Goal: Task Accomplishment & Management: Manage account settings

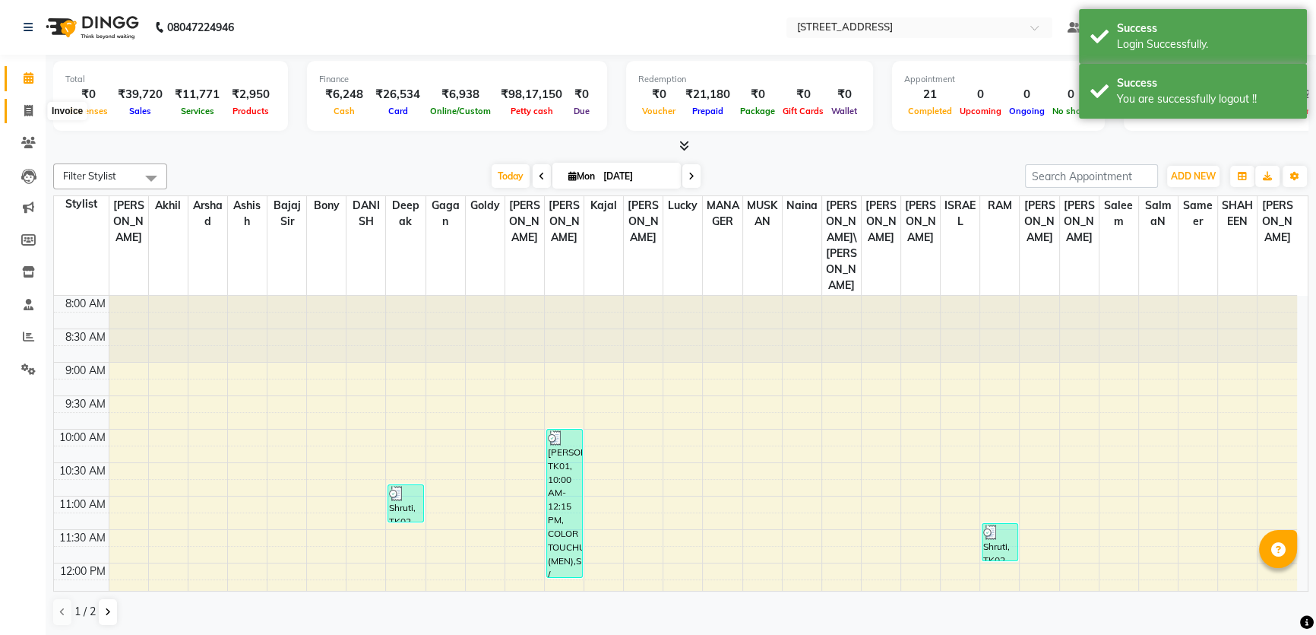
click at [19, 112] on span at bounding box center [28, 111] width 27 height 17
select select "service"
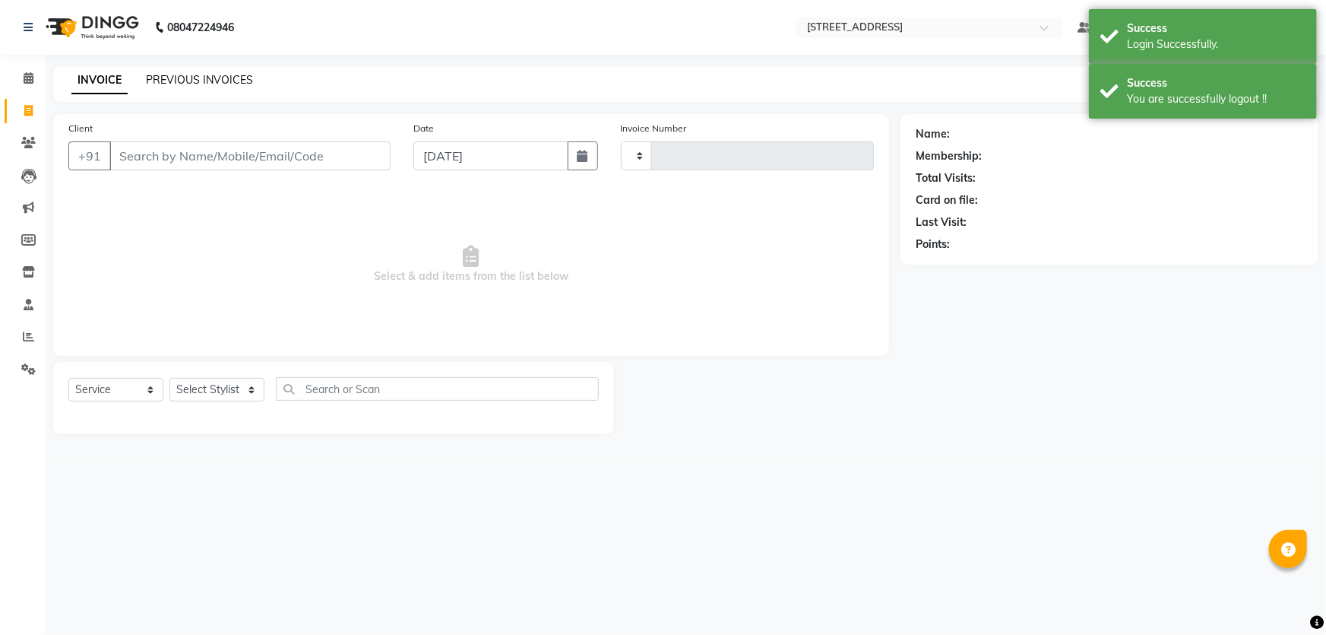
type input "2353"
select select "5703"
click at [239, 74] on link "PREVIOUS INVOICES" at bounding box center [199, 80] width 107 height 14
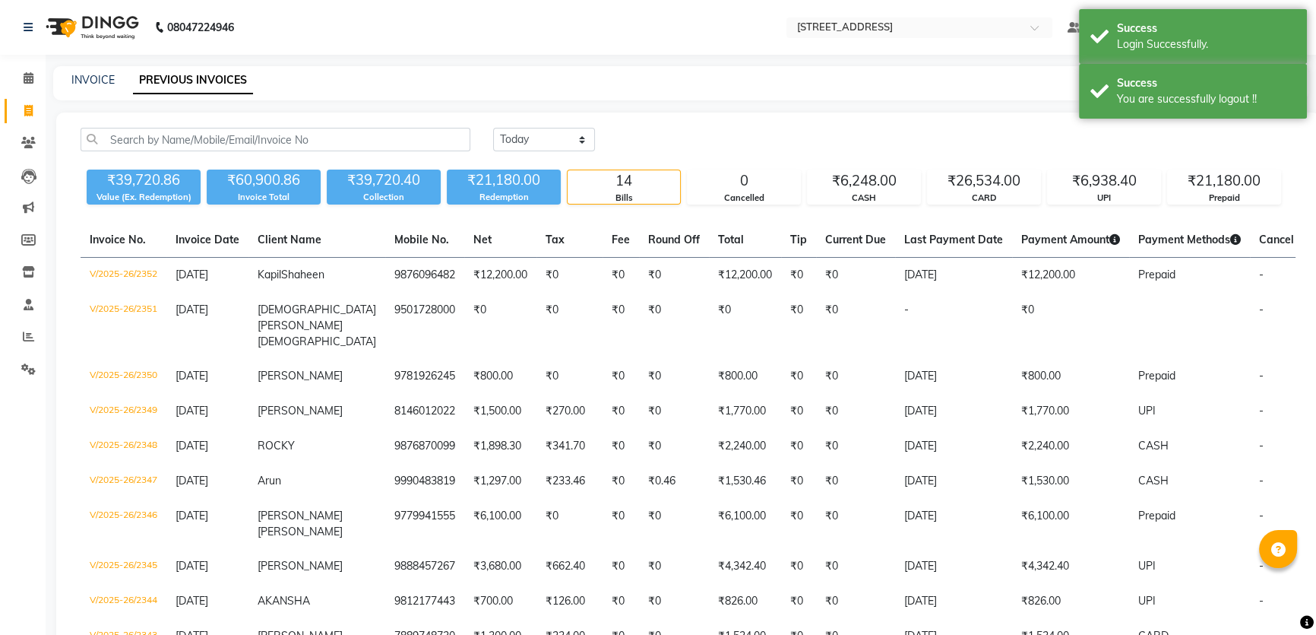
click at [540, 124] on div "[DATE] [DATE] Custom Range ₹39,720.86 Value (Ex. Redemption) ₹60,900.86 Invoice…" at bounding box center [688, 482] width 1264 height 741
click at [543, 135] on select "[DATE] [DATE] Custom Range" at bounding box center [544, 140] width 102 height 24
select select "range"
click at [493, 128] on select "[DATE] [DATE] Custom Range" at bounding box center [544, 140] width 102 height 24
click at [544, 143] on select "[DATE] [DATE] Custom Range" at bounding box center [550, 140] width 114 height 24
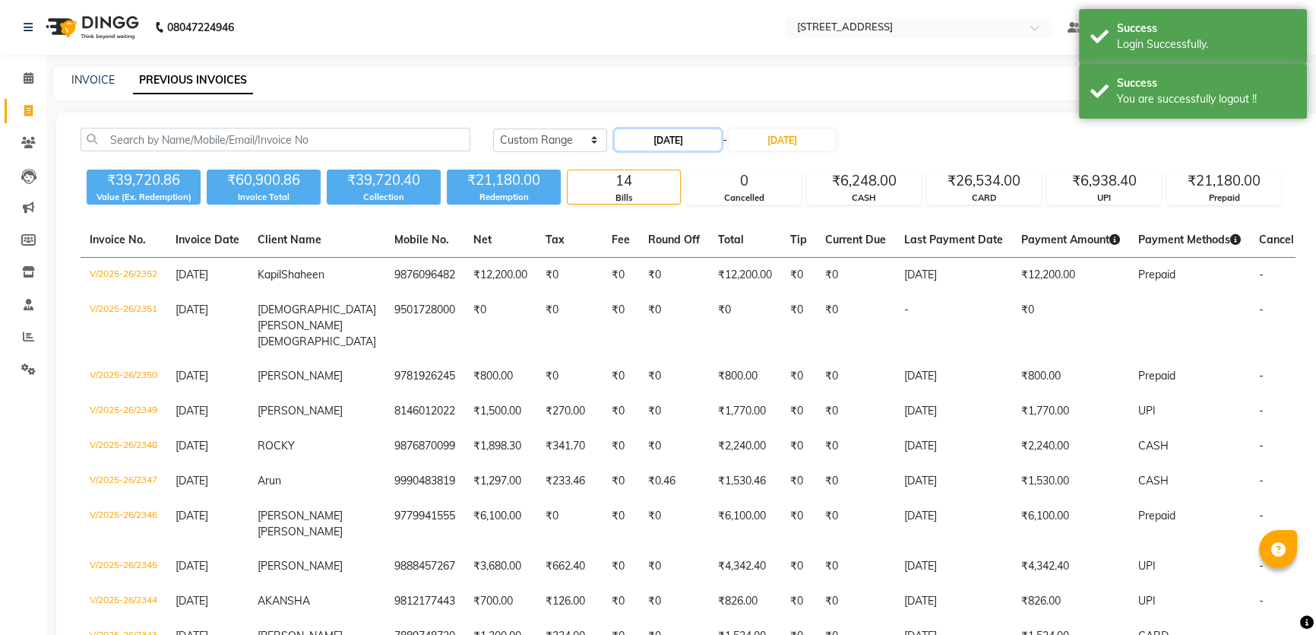
click at [691, 141] on input "[DATE]" at bounding box center [668, 139] width 106 height 21
select select "9"
select select "2025"
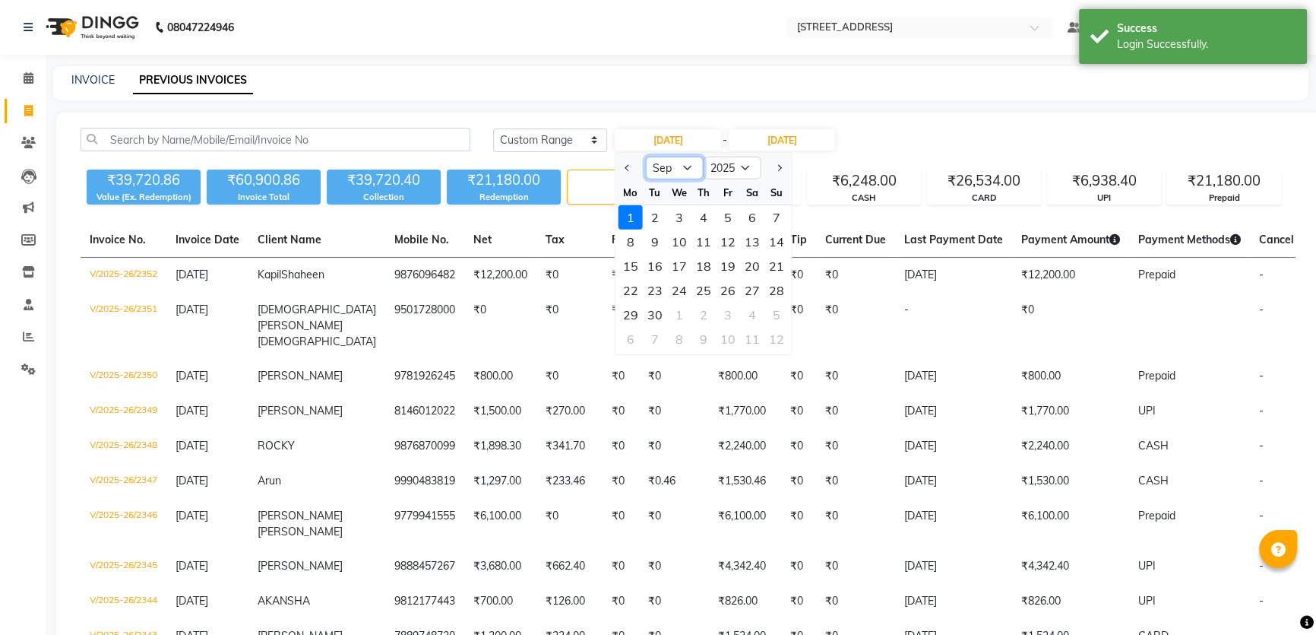
click at [676, 166] on select "Jan Feb Mar Apr May Jun [DATE] Aug Sep Oct Nov Dec" at bounding box center [675, 168] width 58 height 23
select select "8"
click at [646, 157] on select "Jan Feb Mar Apr May Jun [DATE] Aug Sep Oct Nov Dec" at bounding box center [675, 168] width 58 height 23
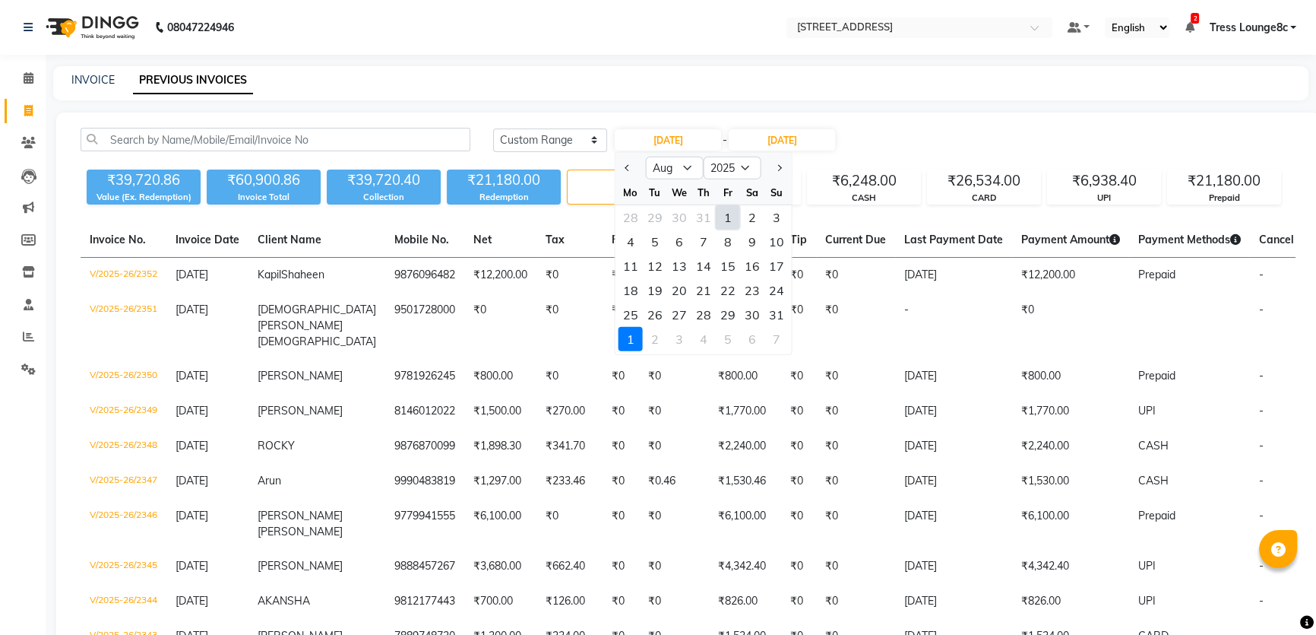
click at [716, 215] on div "1" at bounding box center [728, 217] width 24 height 24
type input "[DATE]"
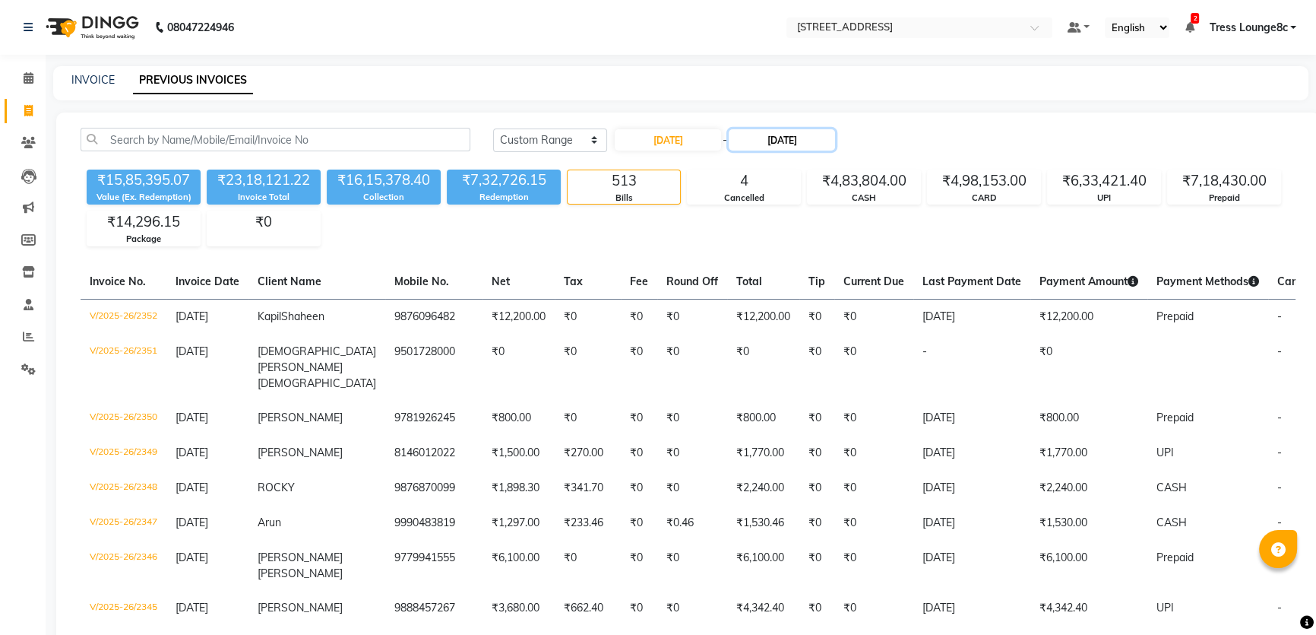
click at [798, 135] on input "[DATE]" at bounding box center [782, 139] width 106 height 21
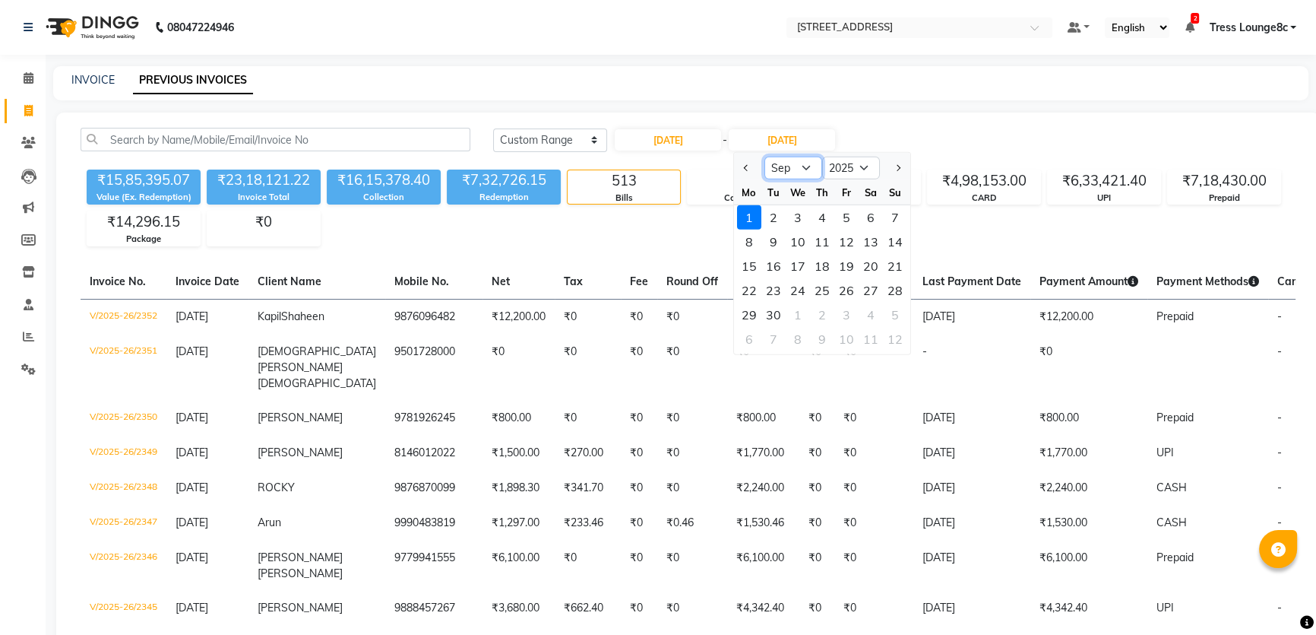
click at [795, 173] on select "Aug Sep Oct Nov Dec" at bounding box center [794, 168] width 58 height 23
select select "8"
click at [765, 157] on select "Aug Sep Oct Nov Dec" at bounding box center [794, 168] width 58 height 23
click at [888, 314] on div "31" at bounding box center [895, 314] width 24 height 24
type input "[DATE]"
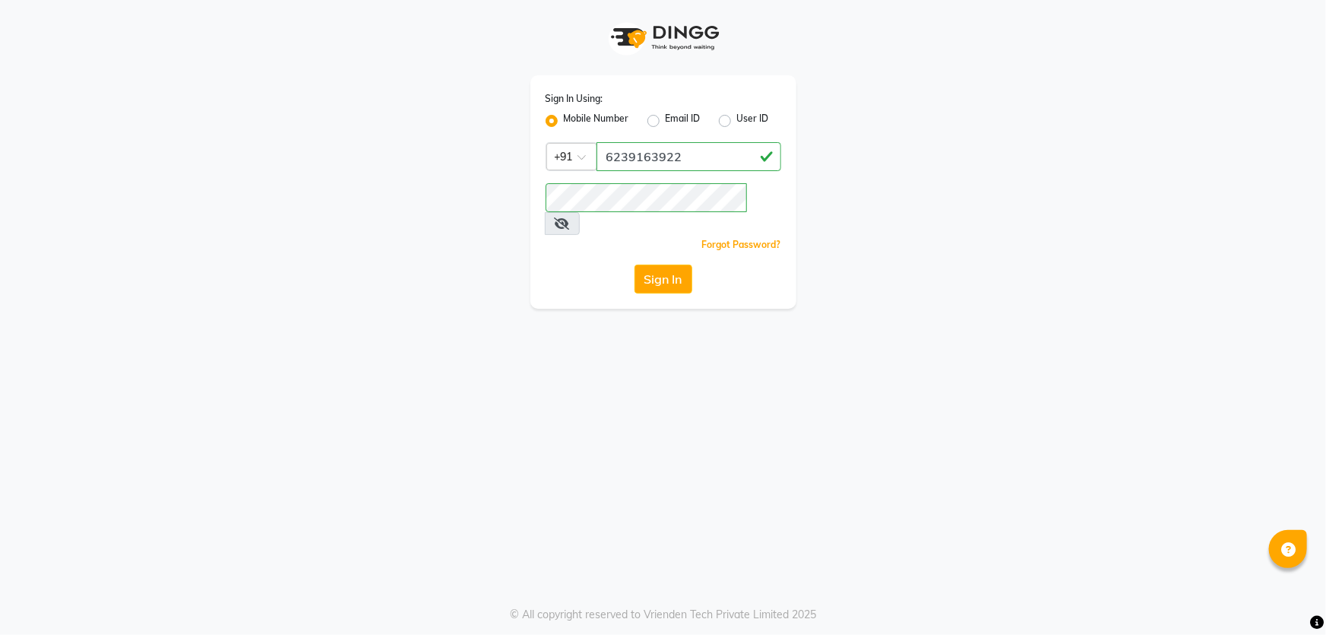
click at [655, 172] on div "Sign In Using: Mobile Number Email ID User ID Country Code × [PHONE_NUMBER] Rem…" at bounding box center [663, 191] width 266 height 233
click at [662, 162] on input "6239163922" at bounding box center [689, 156] width 185 height 29
type input "1724656581"
click at [683, 264] on button "Sign In" at bounding box center [664, 278] width 58 height 29
